Goal: Task Accomplishment & Management: Manage account settings

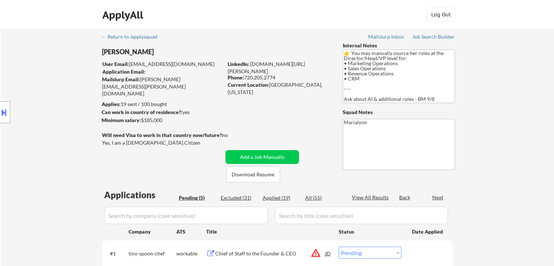
select select ""pending""
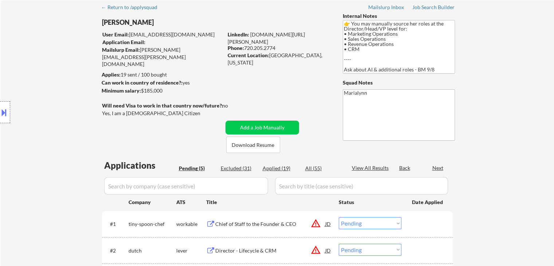
scroll to position [73, 0]
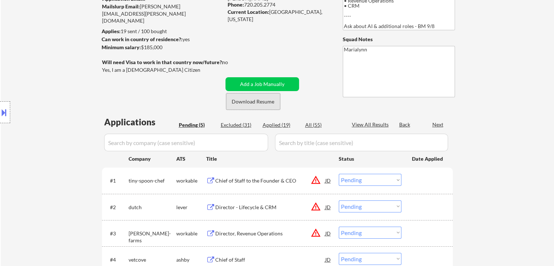
click at [253, 105] on button "Download Resume" at bounding box center [253, 101] width 54 height 16
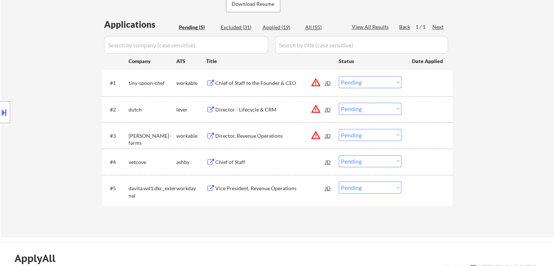
scroll to position [255, 0]
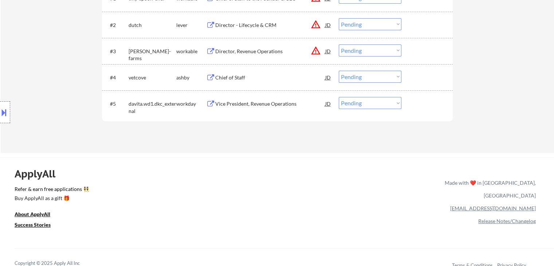
click at [247, 102] on div "Vice President, Revenue Operations" at bounding box center [270, 103] width 110 height 7
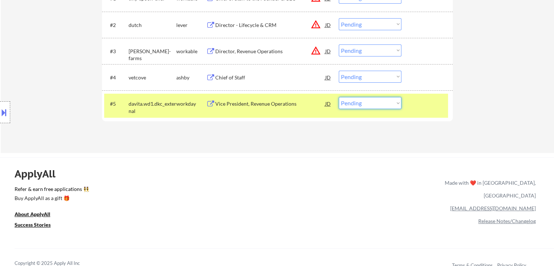
drag, startPoint x: 373, startPoint y: 99, endPoint x: 371, endPoint y: 107, distance: 8.2
click at [373, 99] on select "Choose an option... Pending Applied Excluded (Questions) Excluded (Expired) Exc…" at bounding box center [369, 103] width 63 height 12
select select ""excluded__bad_match_""
click at [338, 97] on select "Choose an option... Pending Applied Excluded (Questions) Excluded (Expired) Exc…" at bounding box center [369, 103] width 63 height 12
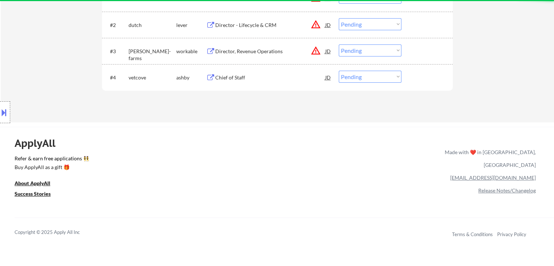
click at [226, 78] on div "Chief of Staff" at bounding box center [270, 77] width 110 height 7
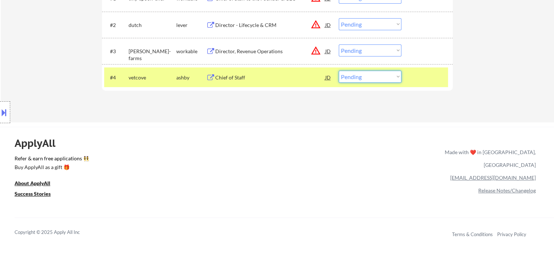
click at [378, 75] on select "Choose an option... Pending Applied Excluded (Questions) Excluded (Expired) Exc…" at bounding box center [369, 77] width 63 height 12
select select ""excluded__salary_""
click at [338, 71] on select "Choose an option... Pending Applied Excluded (Questions) Excluded (Expired) Exc…" at bounding box center [369, 77] width 63 height 12
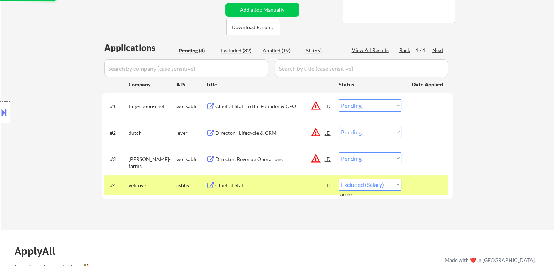
scroll to position [146, 0]
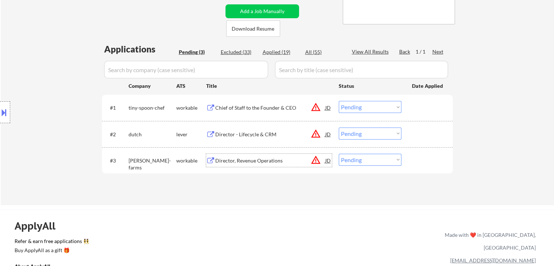
click at [241, 163] on div "Director, Revenue Operations" at bounding box center [270, 160] width 110 height 7
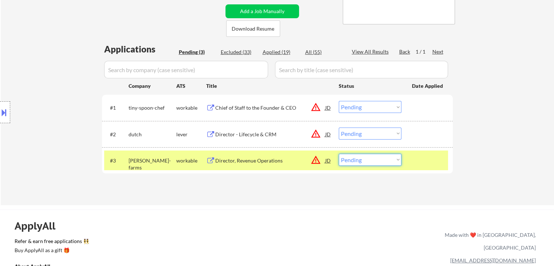
click at [359, 159] on select "Choose an option... Pending Applied Excluded (Questions) Excluded (Expired) Exc…" at bounding box center [369, 160] width 63 height 12
select select ""excluded__bad_match_""
click at [338, 154] on select "Choose an option... Pending Applied Excluded (Questions) Excluded (Expired) Exc…" at bounding box center [369, 160] width 63 height 12
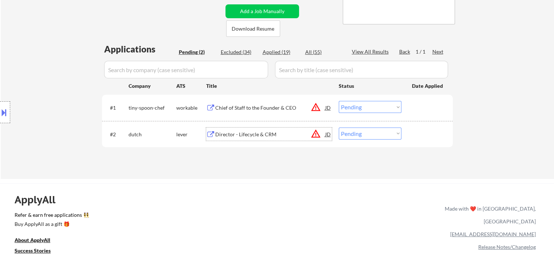
click at [251, 137] on div "Director - Lifecycle & CRM" at bounding box center [270, 134] width 110 height 7
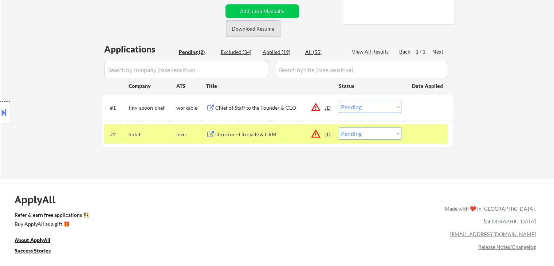
click at [258, 28] on button "Download Resume" at bounding box center [253, 28] width 54 height 16
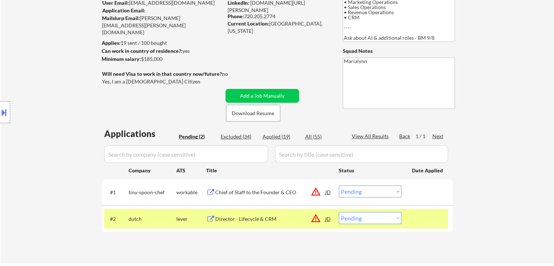
scroll to position [36, 0]
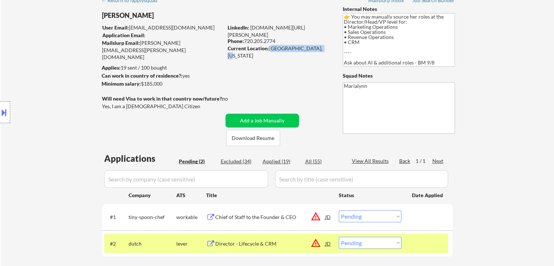
drag, startPoint x: 271, startPoint y: 50, endPoint x: 321, endPoint y: 50, distance: 49.9
click at [321, 50] on div "Current Location: [GEOGRAPHIC_DATA], [US_STATE]" at bounding box center [278, 52] width 103 height 14
copy div "[GEOGRAPHIC_DATA], [US_STATE]"
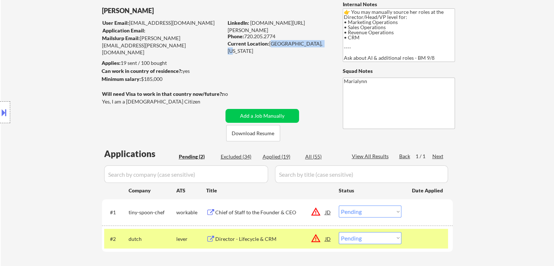
scroll to position [109, 0]
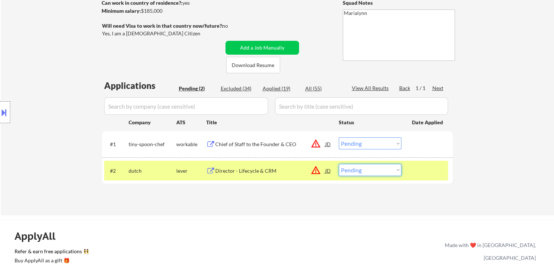
click at [361, 172] on select "Choose an option... Pending Applied Excluded (Questions) Excluded (Expired) Exc…" at bounding box center [369, 170] width 63 height 12
select select ""applied""
click at [338, 164] on select "Choose an option... Pending Applied Excluded (Questions) Excluded (Expired) Exc…" at bounding box center [369, 170] width 63 height 12
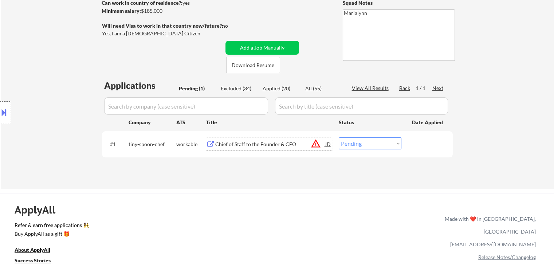
click at [258, 149] on div "Chief of Staff to the Founder & CEO" at bounding box center [270, 143] width 110 height 13
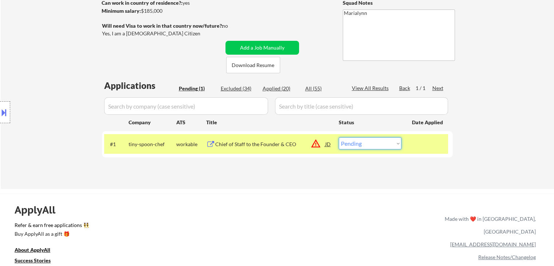
drag, startPoint x: 358, startPoint y: 144, endPoint x: 366, endPoint y: 149, distance: 9.8
click at [359, 144] on select "Choose an option... Pending Applied Excluded (Questions) Excluded (Expired) Exc…" at bounding box center [369, 143] width 63 height 12
select select ""excluded__salary_""
click at [338, 137] on select "Choose an option... Pending Applied Excluded (Questions) Excluded (Expired) Exc…" at bounding box center [369, 143] width 63 height 12
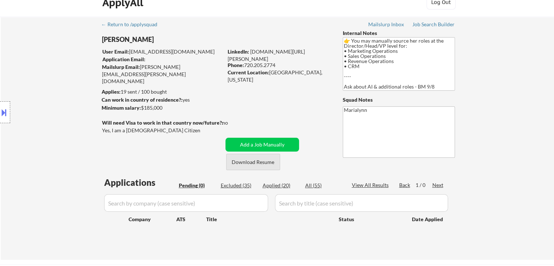
scroll to position [0, 0]
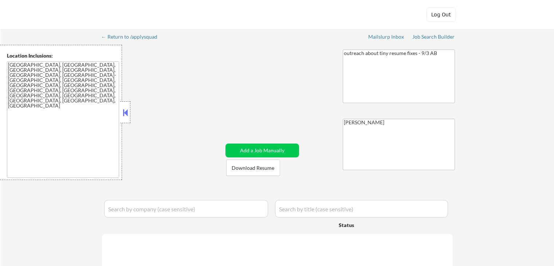
select select ""pending""
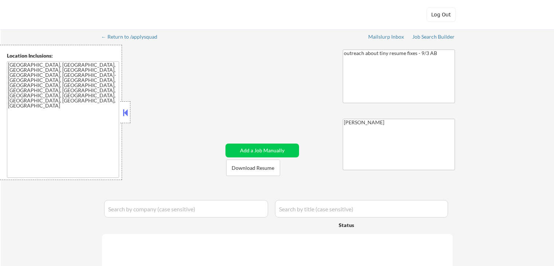
select select ""pending""
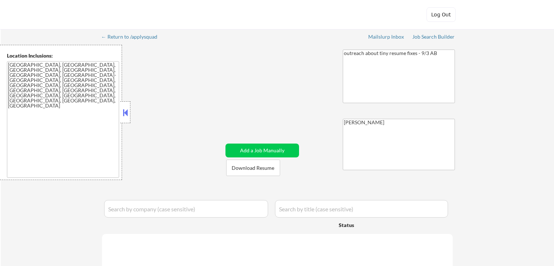
select select ""pending""
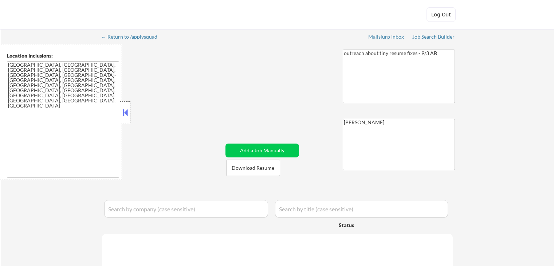
select select ""pending""
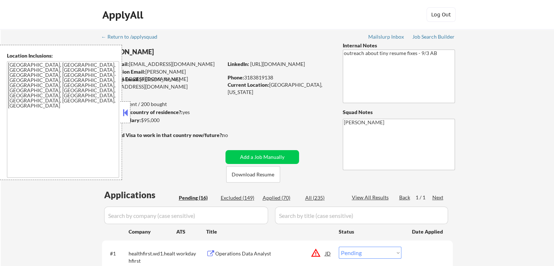
click at [125, 109] on button at bounding box center [125, 112] width 8 height 11
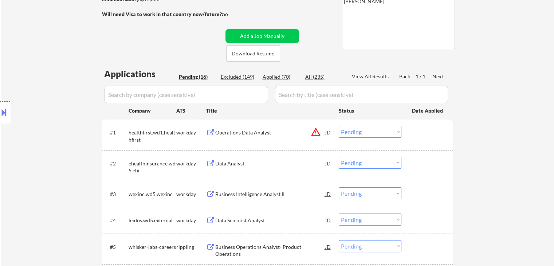
scroll to position [146, 0]
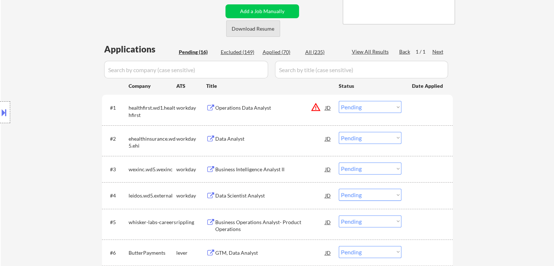
click at [243, 32] on button "Download Resume" at bounding box center [253, 28] width 54 height 16
click at [235, 138] on div "Data Analyst" at bounding box center [270, 138] width 110 height 7
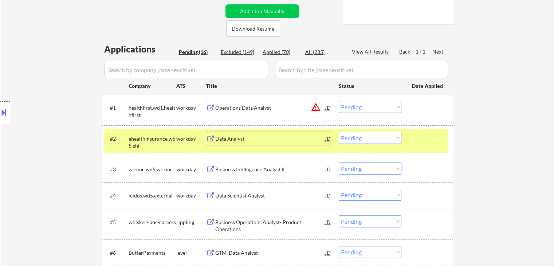
click at [389, 136] on select "Choose an option... Pending Applied Excluded (Questions) Excluded (Expired) Exc…" at bounding box center [369, 138] width 63 height 12
click at [338, 132] on select "Choose an option... Pending Applied Excluded (Questions) Excluded (Expired) Exc…" at bounding box center [369, 138] width 63 height 12
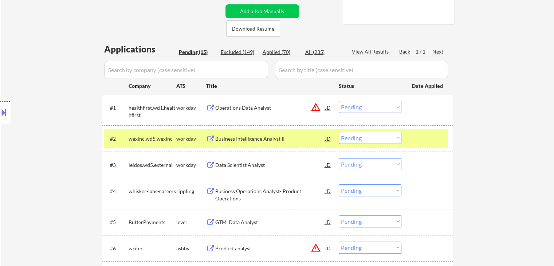
click at [238, 139] on div "Business Intelligence Analyst II" at bounding box center [270, 138] width 110 height 7
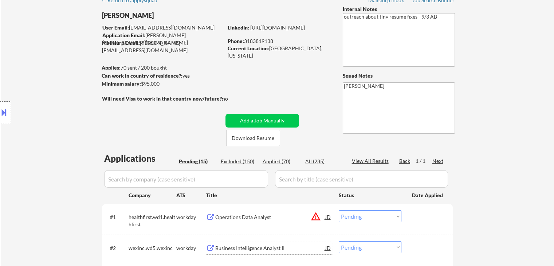
scroll to position [73, 0]
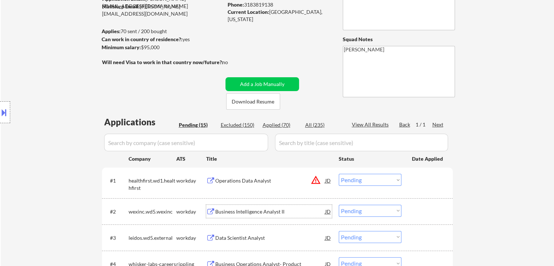
click at [364, 212] on select "Choose an option... Pending Applied Excluded (Questions) Excluded (Expired) Exc…" at bounding box center [369, 211] width 63 height 12
click at [338, 205] on select "Choose an option... Pending Applied Excluded (Questions) Excluded (Expired) Exc…" at bounding box center [369, 211] width 63 height 12
select select ""pending""
click at [232, 183] on div "Operations Data Analyst" at bounding box center [270, 180] width 110 height 7
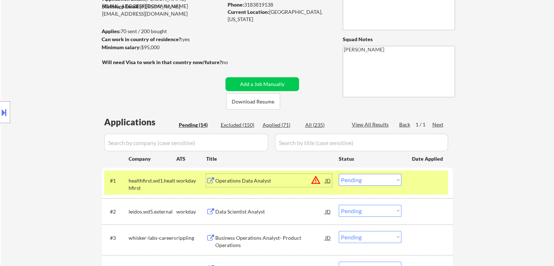
drag, startPoint x: 375, startPoint y: 178, endPoint x: 380, endPoint y: 194, distance: 16.8
click at [375, 178] on select "Choose an option... Pending Applied Excluded (Questions) Excluded (Expired) Exc…" at bounding box center [369, 180] width 63 height 12
click at [338, 174] on select "Choose an option... Pending Applied Excluded (Questions) Excluded (Expired) Exc…" at bounding box center [369, 180] width 63 height 12
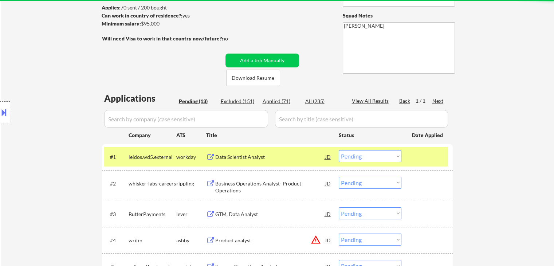
scroll to position [109, 0]
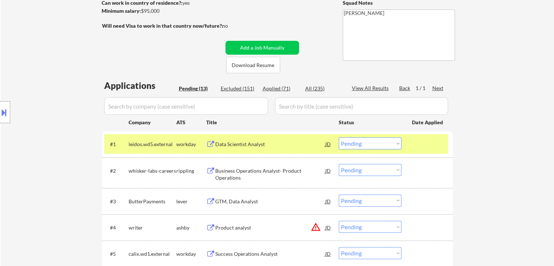
click at [235, 142] on div "Data Scientist Analyst" at bounding box center [270, 143] width 110 height 7
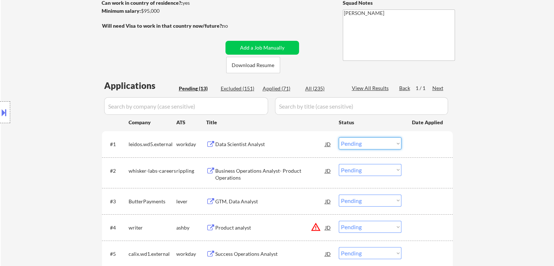
click at [357, 143] on select "Choose an option... Pending Applied Excluded (Questions) Excluded (Expired) Exc…" at bounding box center [369, 143] width 63 height 12
click at [338, 137] on select "Choose an option... Pending Applied Excluded (Questions) Excluded (Expired) Exc…" at bounding box center [369, 143] width 63 height 12
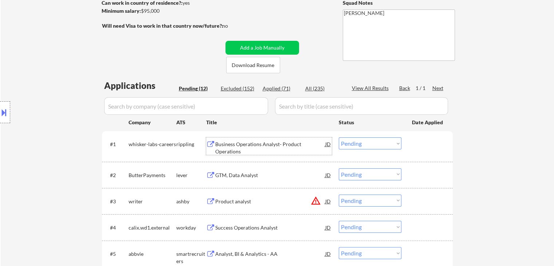
click at [252, 145] on div "Business Operations Analyst- Product Operations" at bounding box center [270, 147] width 110 height 14
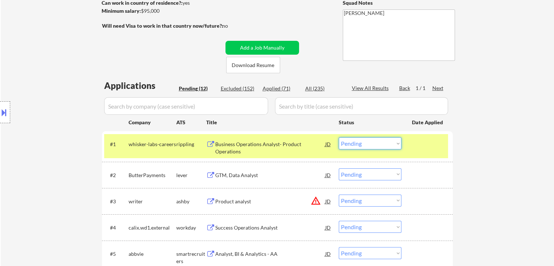
click at [360, 142] on select "Choose an option... Pending Applied Excluded (Questions) Excluded (Expired) Exc…" at bounding box center [369, 143] width 63 height 12
click at [338, 137] on select "Choose an option... Pending Applied Excluded (Questions) Excluded (Expired) Exc…" at bounding box center [369, 143] width 63 height 12
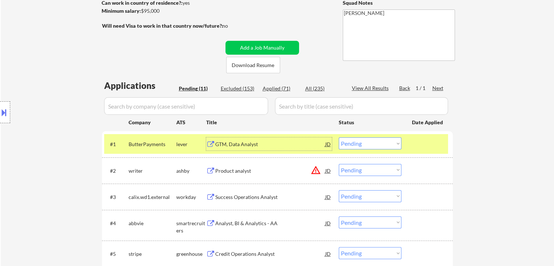
click at [227, 142] on div "GTM, Data Analyst" at bounding box center [270, 143] width 110 height 7
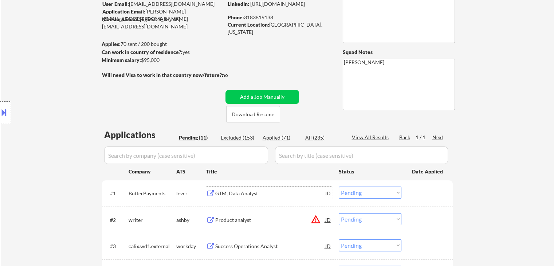
scroll to position [0, 0]
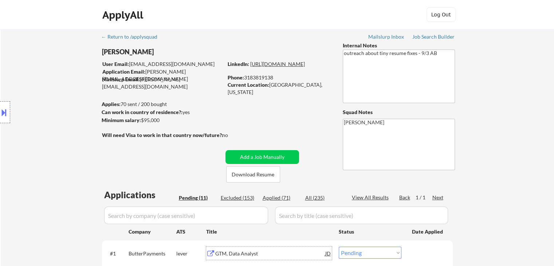
click at [287, 67] on link "https://www.linkedin.com/in/marcus-esters/" at bounding box center [277, 64] width 55 height 6
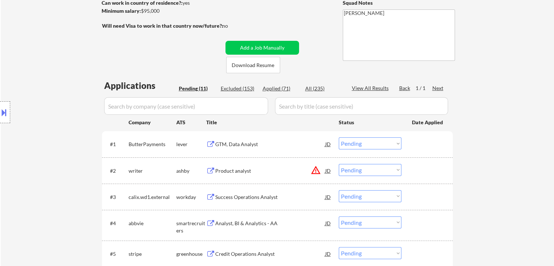
click at [362, 143] on select "Choose an option... Pending Applied Excluded (Questions) Excluded (Expired) Exc…" at bounding box center [369, 143] width 63 height 12
click at [338, 137] on select "Choose an option... Pending Applied Excluded (Questions) Excluded (Expired) Exc…" at bounding box center [369, 143] width 63 height 12
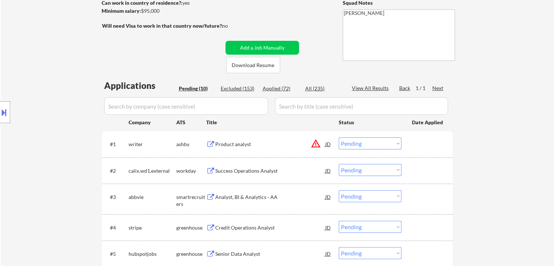
click at [237, 142] on div "Product analyst" at bounding box center [270, 143] width 110 height 7
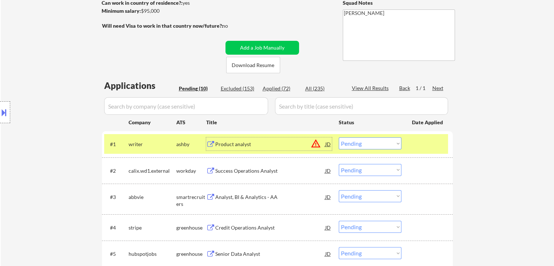
drag, startPoint x: 377, startPoint y: 143, endPoint x: 385, endPoint y: 149, distance: 10.0
click at [378, 144] on select "Choose an option... Pending Applied Excluded (Questions) Excluded (Expired) Exc…" at bounding box center [369, 143] width 63 height 12
click at [338, 137] on select "Choose an option... Pending Applied Excluded (Questions) Excluded (Expired) Exc…" at bounding box center [369, 143] width 63 height 12
select select ""pending""
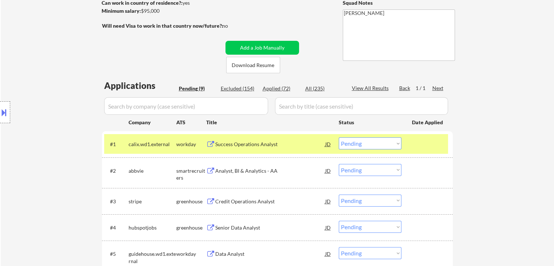
click at [230, 138] on div "Success Operations Analyst" at bounding box center [270, 143] width 110 height 13
